Goal: Information Seeking & Learning: Learn about a topic

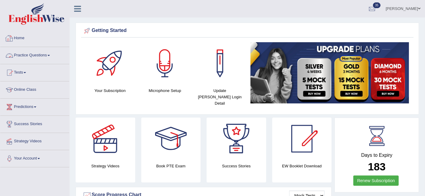
click at [33, 56] on link "Practice Questions" at bounding box center [34, 54] width 69 height 15
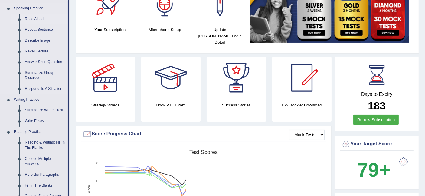
scroll to position [95, 0]
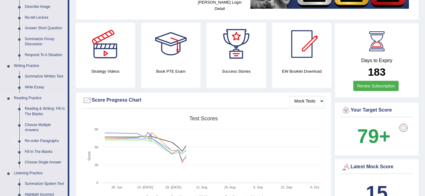
click at [45, 140] on link "Re-order Paragraphs" at bounding box center [45, 141] width 46 height 11
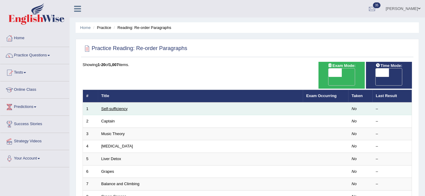
click at [115, 107] on link "Self-sufficiency" at bounding box center [114, 109] width 26 height 5
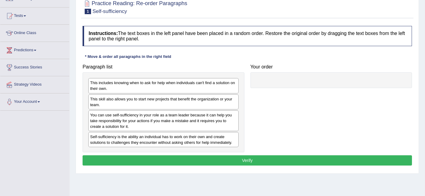
scroll to position [56, 0]
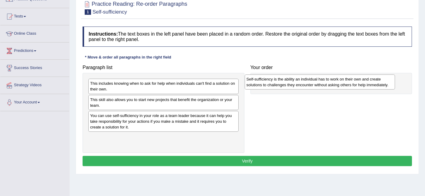
drag, startPoint x: 151, startPoint y: 140, endPoint x: 315, endPoint y: 81, distance: 173.7
click at [315, 81] on div "Self-sufficiency is the ability an individual has to work on their own and crea…" at bounding box center [320, 82] width 150 height 15
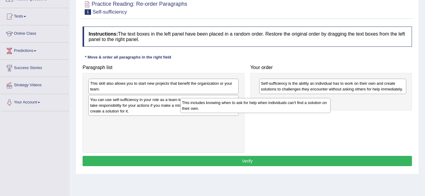
drag, startPoint x: 172, startPoint y: 88, endPoint x: 292, endPoint y: 112, distance: 122.4
click at [292, 112] on div "This includes knowing when to ask for help when individuals can't find a soluti…" at bounding box center [255, 105] width 150 height 15
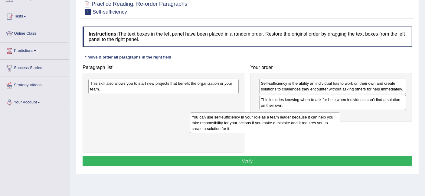
drag, startPoint x: 192, startPoint y: 104, endPoint x: 320, endPoint y: 115, distance: 128.6
click at [320, 115] on div "You can use self-sufficiency in your role as a team leader because it can help …" at bounding box center [265, 123] width 150 height 21
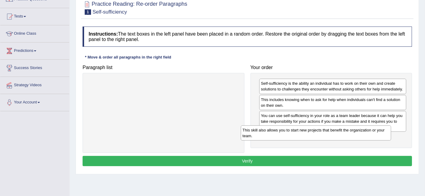
drag, startPoint x: 174, startPoint y: 86, endPoint x: 329, endPoint y: 133, distance: 162.3
click at [329, 133] on div "This skill also allows you to start new projects that benefit the organization …" at bounding box center [316, 133] width 150 height 15
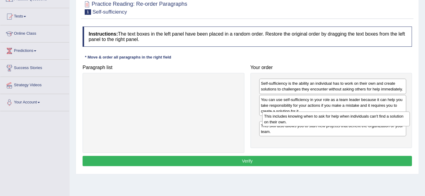
drag, startPoint x: 317, startPoint y: 100, endPoint x: 320, endPoint y: 117, distance: 17.2
click at [320, 117] on div "This includes knowing when to ask for help when individuals can't find a soluti…" at bounding box center [335, 119] width 147 height 15
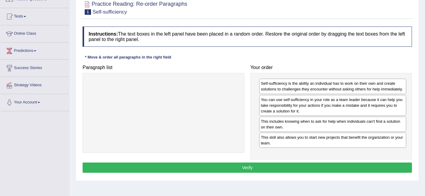
click at [296, 163] on button "Verify" at bounding box center [247, 168] width 329 height 10
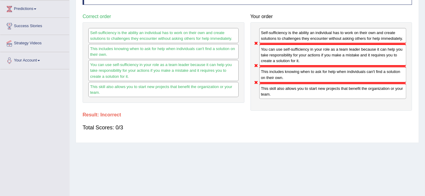
scroll to position [0, 0]
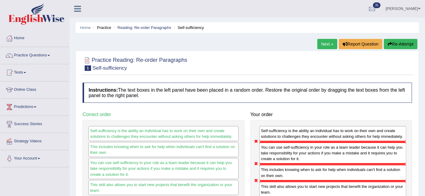
click at [327, 44] on link "Next »" at bounding box center [327, 44] width 20 height 10
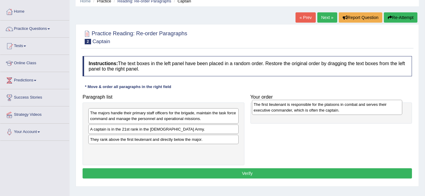
drag, startPoint x: 136, startPoint y: 152, endPoint x: 300, endPoint y: 107, distance: 169.5
click at [300, 107] on div "The first lieutenant is responsible for the platoons in combat and serves their…" at bounding box center [327, 107] width 150 height 15
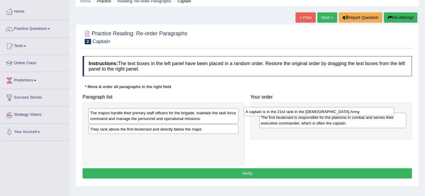
drag, startPoint x: 186, startPoint y: 130, endPoint x: 342, endPoint y: 113, distance: 157.2
click at [342, 113] on div "A captain is in the 21st rank in the US Army." at bounding box center [319, 111] width 150 height 9
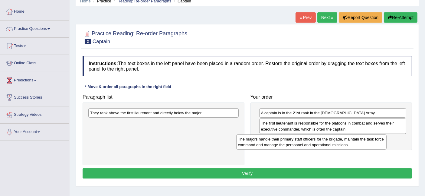
drag, startPoint x: 175, startPoint y: 122, endPoint x: 323, endPoint y: 149, distance: 150.6
click at [323, 149] on div "The majors handle their primary staff officers for the brigade, maintain the ta…" at bounding box center [311, 142] width 150 height 15
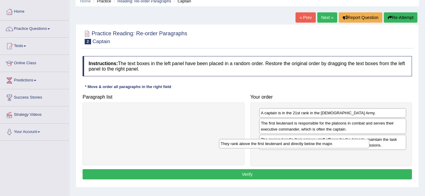
drag, startPoint x: 167, startPoint y: 113, endPoint x: 303, endPoint y: 153, distance: 142.4
click at [303, 149] on div "They rank above the first lieutenant and directly below the major." at bounding box center [294, 143] width 150 height 9
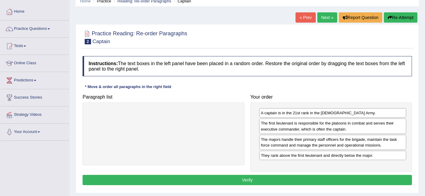
click at [221, 181] on button "Verify" at bounding box center [247, 180] width 329 height 10
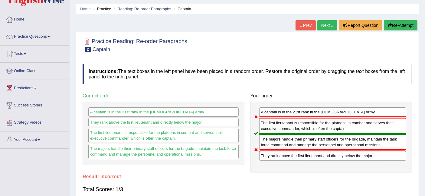
scroll to position [18, 0]
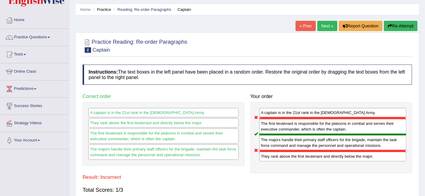
click at [318, 22] on link "Next »" at bounding box center [327, 26] width 20 height 10
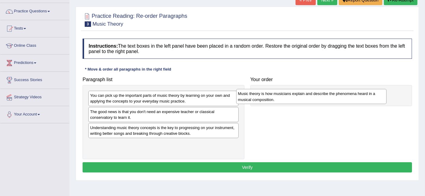
drag, startPoint x: 142, startPoint y: 132, endPoint x: 290, endPoint y: 99, distance: 151.5
click at [290, 99] on div "Music theory is how musicians explain and describe the phenomena heard in a mus…" at bounding box center [311, 96] width 150 height 15
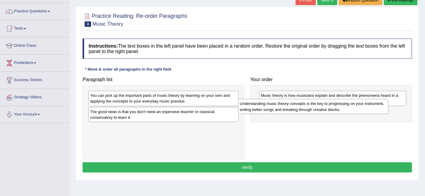
drag, startPoint x: 171, startPoint y: 135, endPoint x: 321, endPoint y: 111, distance: 151.8
click at [321, 111] on div "Understanding music theory concepts is the key to progressing on your instrumen…" at bounding box center [313, 106] width 150 height 15
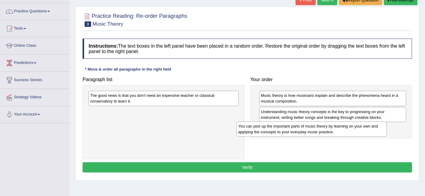
drag, startPoint x: 155, startPoint y: 100, endPoint x: 309, endPoint y: 129, distance: 157.5
click at [309, 129] on div "You can pick up the important parts of music theory by learning on your own and…" at bounding box center [311, 129] width 150 height 15
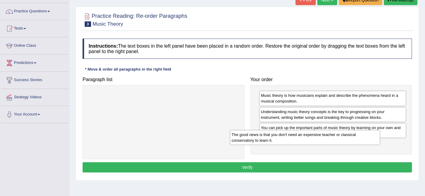
drag, startPoint x: 161, startPoint y: 103, endPoint x: 307, endPoint y: 144, distance: 152.2
click at [307, 144] on div "The good news is that you don't need an expensive teacher or classical conserva…" at bounding box center [305, 137] width 150 height 15
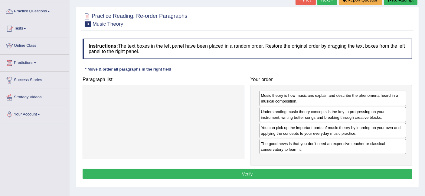
click at [265, 172] on button "Verify" at bounding box center [247, 174] width 329 height 10
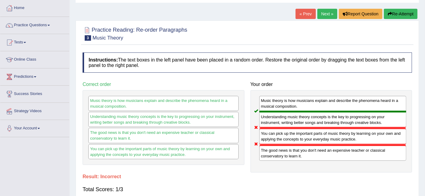
scroll to position [29, 0]
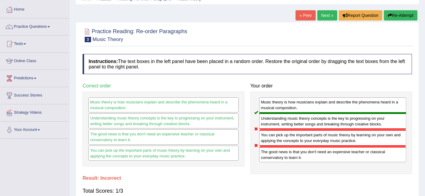
click at [321, 17] on link "Next »" at bounding box center [327, 15] width 20 height 10
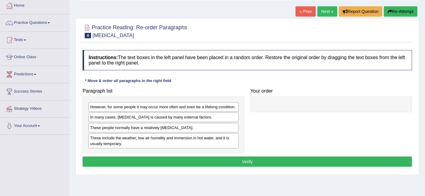
scroll to position [33, 0]
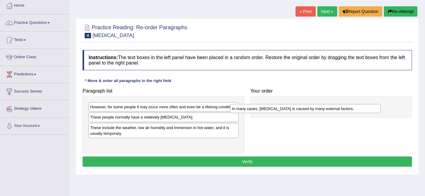
drag, startPoint x: 151, startPoint y: 118, endPoint x: 295, endPoint y: 110, distance: 144.1
click at [295, 110] on div "In many cases, [MEDICAL_DATA] is caused by many external factors." at bounding box center [305, 108] width 150 height 9
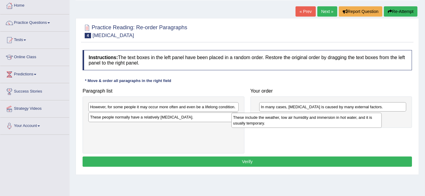
drag, startPoint x: 197, startPoint y: 127, endPoint x: 348, endPoint y: 115, distance: 151.3
click at [348, 115] on div "These include the weather, low air humidity and immersion in hot water, and it …" at bounding box center [306, 120] width 150 height 15
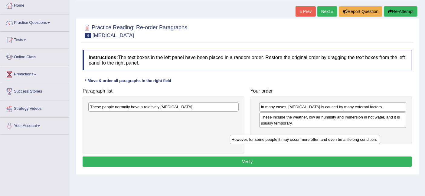
drag, startPoint x: 213, startPoint y: 107, endPoint x: 359, endPoint y: 135, distance: 148.3
click at [359, 135] on div "However, for some people it may occur more often and even be a lifelong conditi…" at bounding box center [305, 139] width 150 height 9
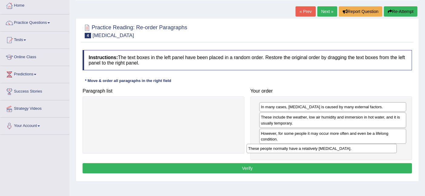
drag, startPoint x: 180, startPoint y: 108, endPoint x: 339, endPoint y: 152, distance: 164.5
click at [339, 152] on div "These people normally have a relatively sensitive skin." at bounding box center [321, 148] width 150 height 9
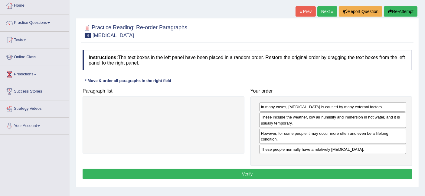
click at [269, 174] on button "Verify" at bounding box center [247, 174] width 329 height 10
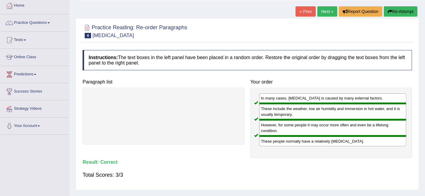
click at [317, 8] on link "Next »" at bounding box center [327, 11] width 20 height 10
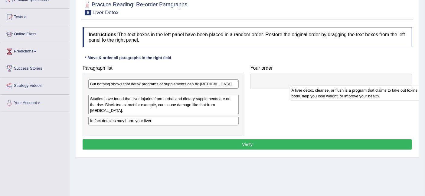
drag, startPoint x: 131, startPoint y: 95, endPoint x: 332, endPoint y: 91, distance: 201.6
click at [332, 91] on div "A liver detox, cleanse, or flush is a program that claims to take out toxins in…" at bounding box center [365, 93] width 150 height 15
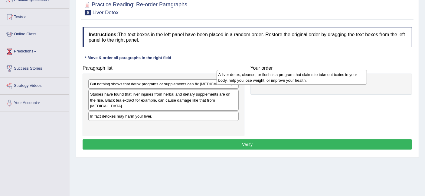
drag, startPoint x: 176, startPoint y: 92, endPoint x: 310, endPoint y: 73, distance: 135.2
click at [310, 73] on div "A liver detox, cleanse, or flush is a program that claims to take out toxins in…" at bounding box center [291, 77] width 150 height 15
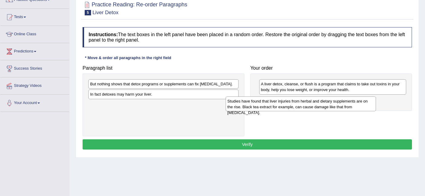
drag, startPoint x: 192, startPoint y: 96, endPoint x: 329, endPoint y: 103, distance: 137.4
click at [329, 103] on div "Studies have found that liver injuries from herbal and dietary supplements are …" at bounding box center [300, 104] width 150 height 15
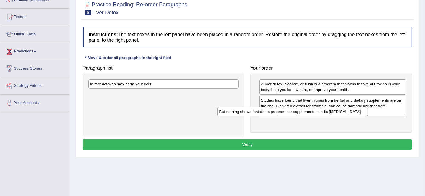
drag, startPoint x: 212, startPoint y: 86, endPoint x: 351, endPoint y: 117, distance: 143.0
click at [351, 117] on div "But nothing shows that detox programs or supplements can fix [MEDICAL_DATA]." at bounding box center [292, 111] width 150 height 9
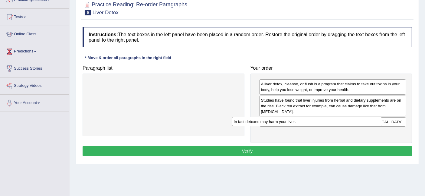
drag, startPoint x: 208, startPoint y: 85, endPoint x: 356, endPoint y: 123, distance: 153.3
click at [356, 123] on div "In fact detoxes may harm your liver." at bounding box center [307, 121] width 150 height 9
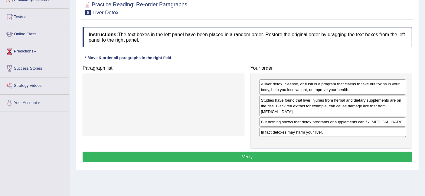
click at [281, 152] on button "Verify" at bounding box center [247, 157] width 329 height 10
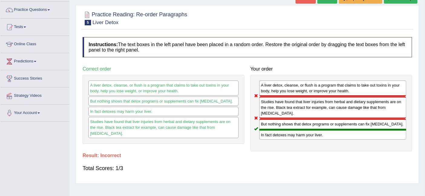
scroll to position [41, 0]
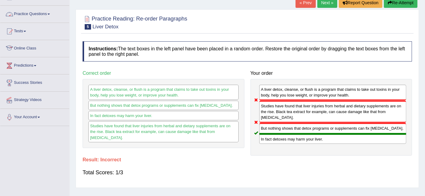
click at [34, 19] on link "Practice Questions" at bounding box center [34, 13] width 69 height 15
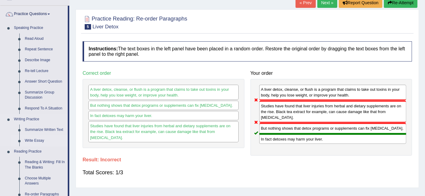
click at [34, 139] on link "Write Essay" at bounding box center [45, 141] width 46 height 11
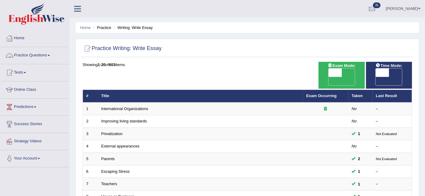
click at [54, 55] on link "Practice Questions" at bounding box center [34, 54] width 69 height 15
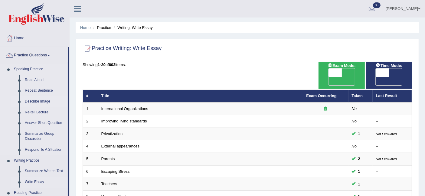
click at [36, 102] on link "Describe Image" at bounding box center [45, 101] width 46 height 11
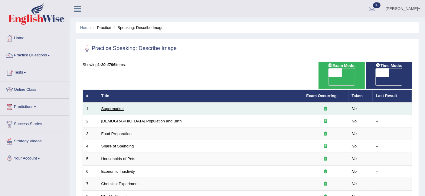
click at [118, 107] on link "Supermarket" at bounding box center [112, 109] width 22 height 5
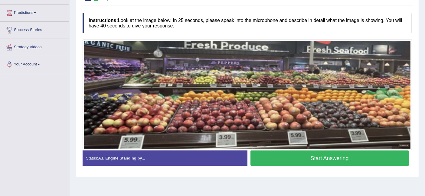
scroll to position [94, 0]
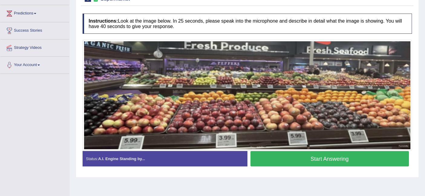
click at [313, 161] on button "Start Answering" at bounding box center [329, 158] width 159 height 15
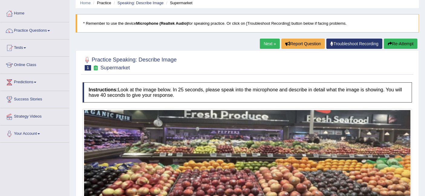
scroll to position [23, 0]
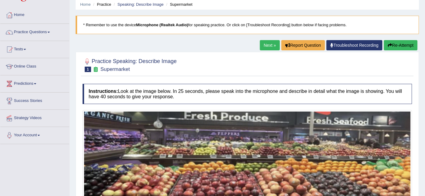
click at [397, 44] on button "Re-Attempt" at bounding box center [401, 45] width 34 height 10
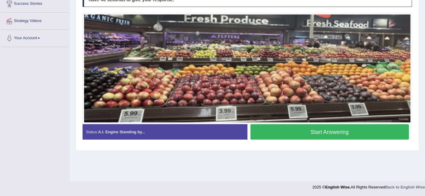
click at [322, 133] on button "Start Answering" at bounding box center [329, 132] width 159 height 15
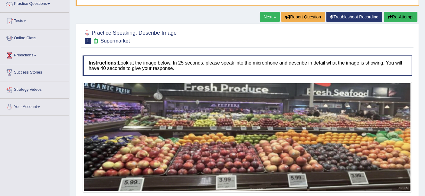
scroll to position [41, 0]
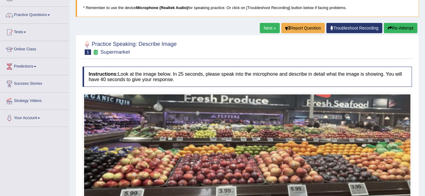
click at [400, 28] on button "Re-Attempt" at bounding box center [401, 28] width 34 height 10
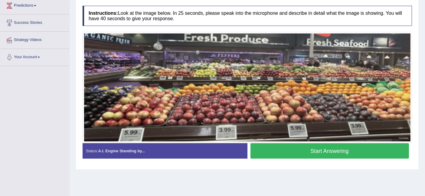
scroll to position [101, 0]
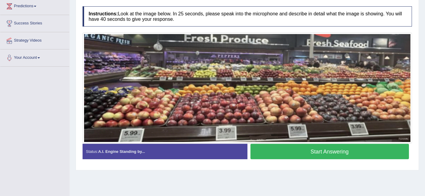
click at [290, 150] on button "Start Answering" at bounding box center [329, 151] width 159 height 15
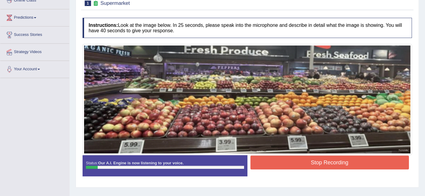
scroll to position [89, 0]
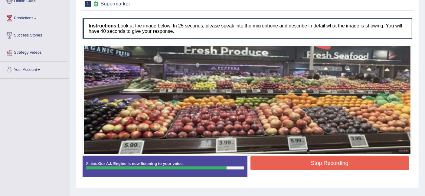
click at [286, 166] on button "Stop Recording" at bounding box center [329, 164] width 159 height 14
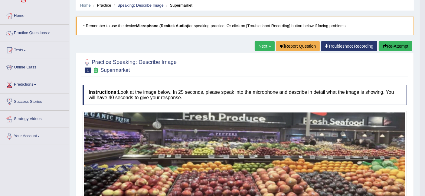
scroll to position [0, 0]
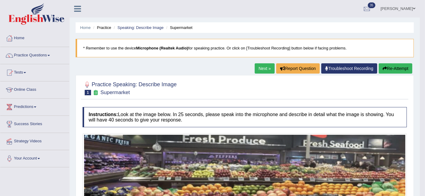
click at [392, 70] on button "Re-Attempt" at bounding box center [395, 68] width 34 height 10
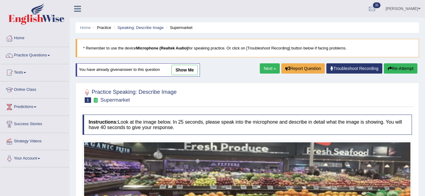
click at [392, 70] on button "Re-Attempt" at bounding box center [401, 68] width 34 height 10
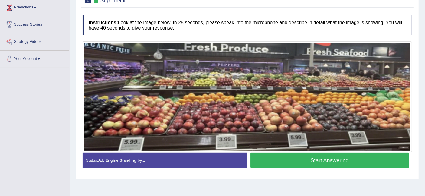
scroll to position [100, 0]
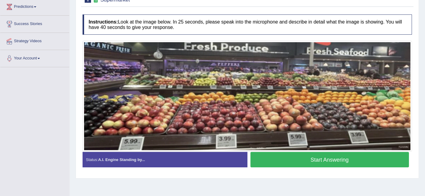
click at [332, 161] on button "Start Answering" at bounding box center [329, 159] width 159 height 15
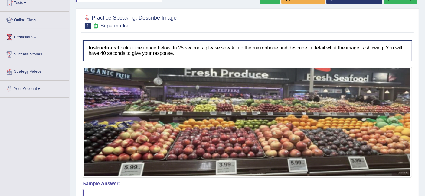
scroll to position [0, 0]
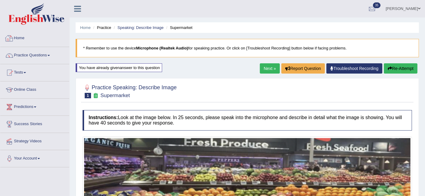
click at [24, 39] on link "Home" at bounding box center [34, 37] width 69 height 15
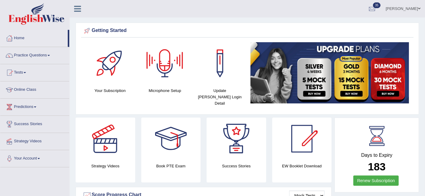
click at [167, 69] on div at bounding box center [165, 63] width 42 height 42
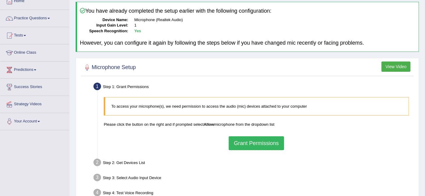
scroll to position [37, 0]
click at [34, 21] on link "Practice Questions" at bounding box center [34, 17] width 69 height 15
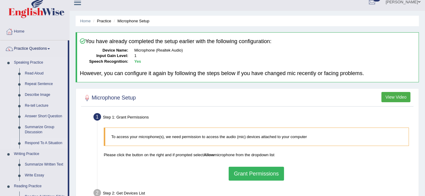
scroll to position [0, 0]
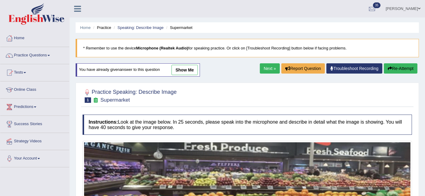
scroll to position [80, 0]
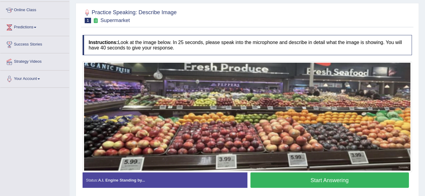
click at [300, 185] on button "Start Answering" at bounding box center [329, 180] width 159 height 15
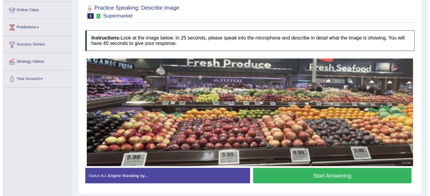
scroll to position [121, 0]
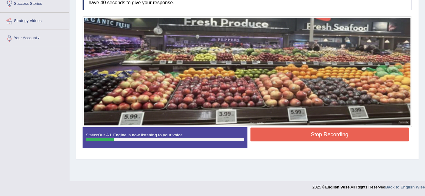
click at [289, 132] on button "Stop Recording" at bounding box center [329, 135] width 159 height 14
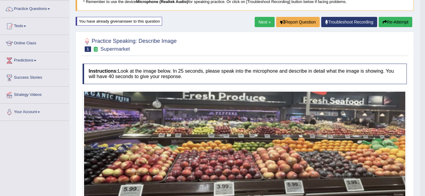
scroll to position [0, 0]
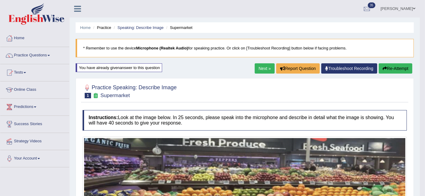
click at [384, 68] on icon "button" at bounding box center [384, 68] width 4 height 4
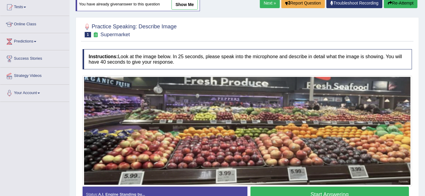
scroll to position [68, 0]
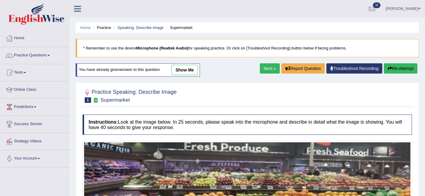
click at [226, 109] on div "Practice Speaking: Describe Image 1 Supermarket Instructions: Look at the image…" at bounding box center [247, 181] width 343 height 196
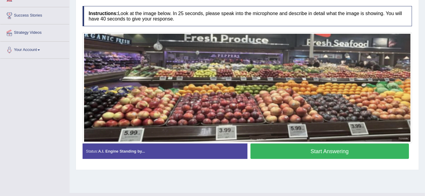
click at [310, 152] on button "Start Answering" at bounding box center [329, 151] width 159 height 15
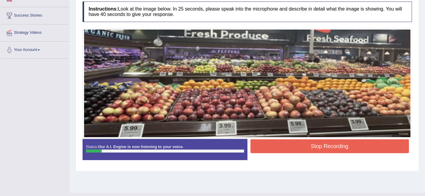
click at [311, 143] on button "Stop Recording" at bounding box center [329, 147] width 159 height 14
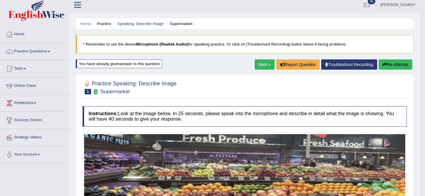
scroll to position [4, 0]
click at [405, 68] on button "Re-Attempt" at bounding box center [395, 65] width 34 height 10
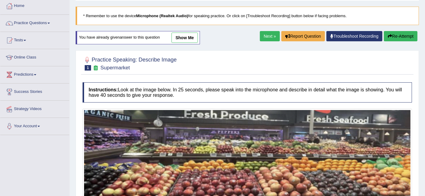
scroll to position [34, 0]
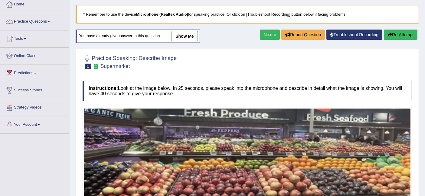
click at [399, 35] on button "Re-Attempt" at bounding box center [401, 35] width 34 height 10
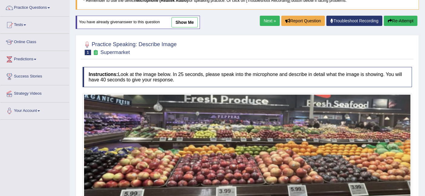
scroll to position [121, 0]
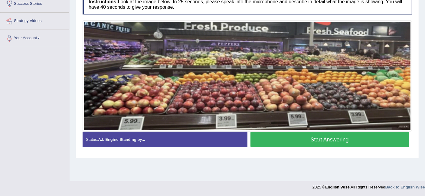
click at [300, 135] on button "Start Answering" at bounding box center [329, 139] width 159 height 15
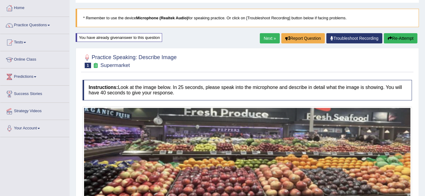
scroll to position [30, 0]
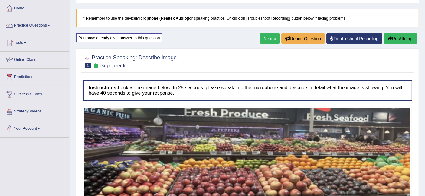
click at [411, 40] on button "Re-Attempt" at bounding box center [401, 39] width 34 height 10
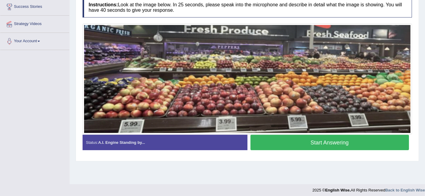
click at [323, 144] on button "Start Answering" at bounding box center [329, 142] width 159 height 15
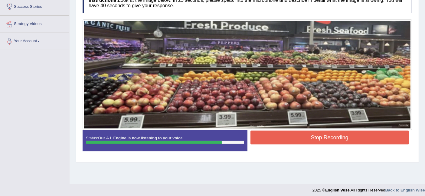
click at [291, 137] on button "Stop Recording" at bounding box center [329, 138] width 159 height 14
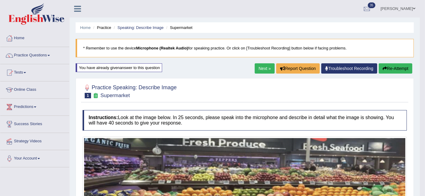
click at [398, 64] on button "Re-Attempt" at bounding box center [395, 68] width 34 height 10
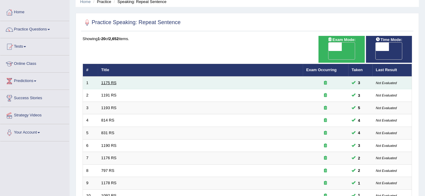
click at [106, 81] on link "1175 RS" at bounding box center [108, 83] width 15 height 5
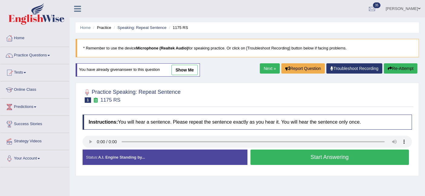
click at [291, 155] on button "Start Answering" at bounding box center [329, 157] width 159 height 15
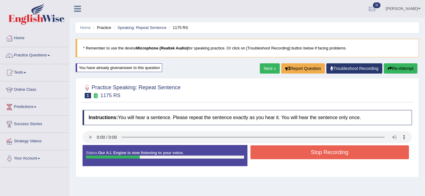
click at [291, 155] on button "Stop Recording" at bounding box center [329, 153] width 159 height 14
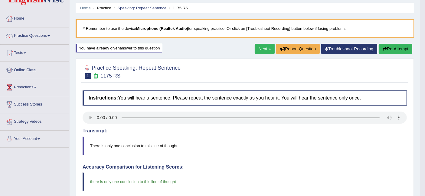
scroll to position [13, 0]
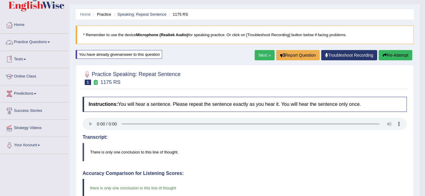
click at [40, 44] on link "Practice Questions" at bounding box center [34, 41] width 69 height 15
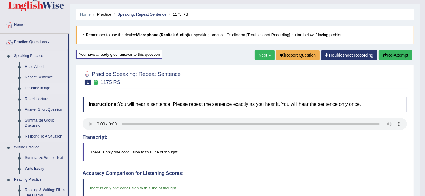
click at [41, 85] on link "Describe Image" at bounding box center [45, 88] width 46 height 11
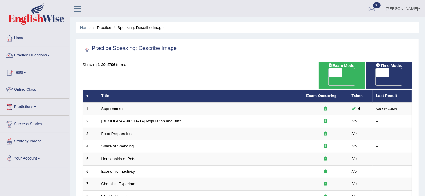
click at [114, 107] on link "Supermarket" at bounding box center [112, 109] width 22 height 5
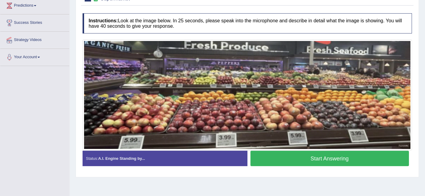
scroll to position [106, 0]
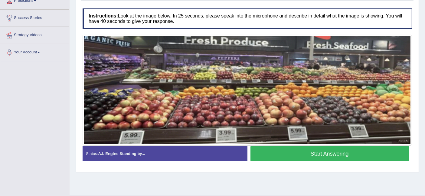
click at [285, 147] on button "Start Answering" at bounding box center [329, 153] width 159 height 15
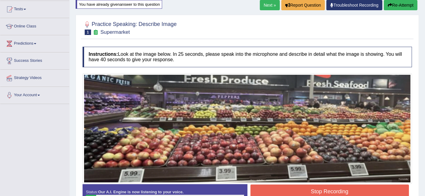
scroll to position [62, 0]
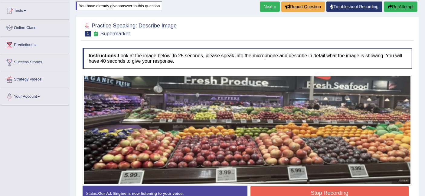
click at [390, 7] on icon "button" at bounding box center [389, 7] width 4 height 4
